Goal: Information Seeking & Learning: Learn about a topic

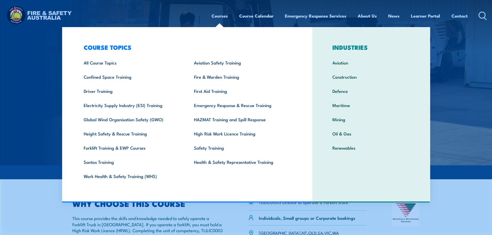
click at [219, 12] on link "Courses" at bounding box center [220, 16] width 16 height 14
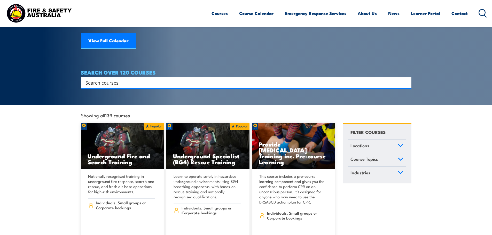
scroll to position [77, 0]
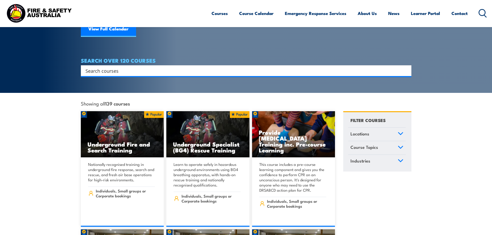
click at [398, 132] on icon at bounding box center [401, 134] width 6 height 4
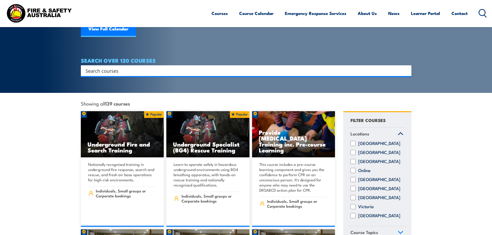
click at [365, 170] on label "Online" at bounding box center [364, 170] width 12 height 5
click at [356, 170] on input "Online" at bounding box center [352, 170] width 5 height 5
checkbox input "true"
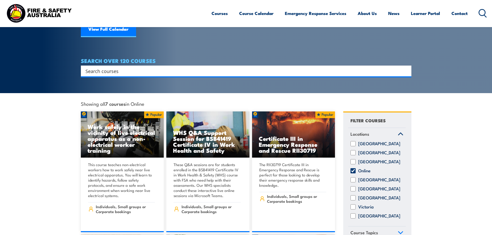
scroll to position [77, 0]
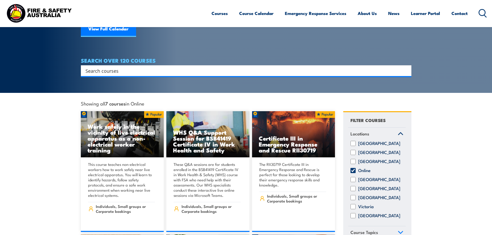
click at [369, 177] on label "[GEOGRAPHIC_DATA]" at bounding box center [379, 179] width 42 height 5
click at [356, 177] on input "[GEOGRAPHIC_DATA]" at bounding box center [352, 179] width 5 height 5
checkbox input "true"
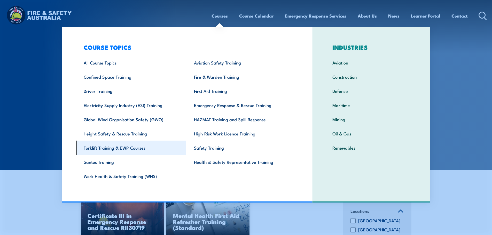
click at [141, 146] on link "Forklift Training & EWP Courses" at bounding box center [131, 148] width 110 height 14
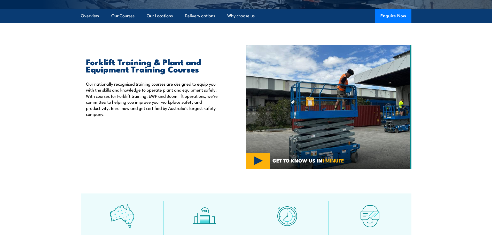
scroll to position [52, 0]
